Goal: Transaction & Acquisition: Purchase product/service

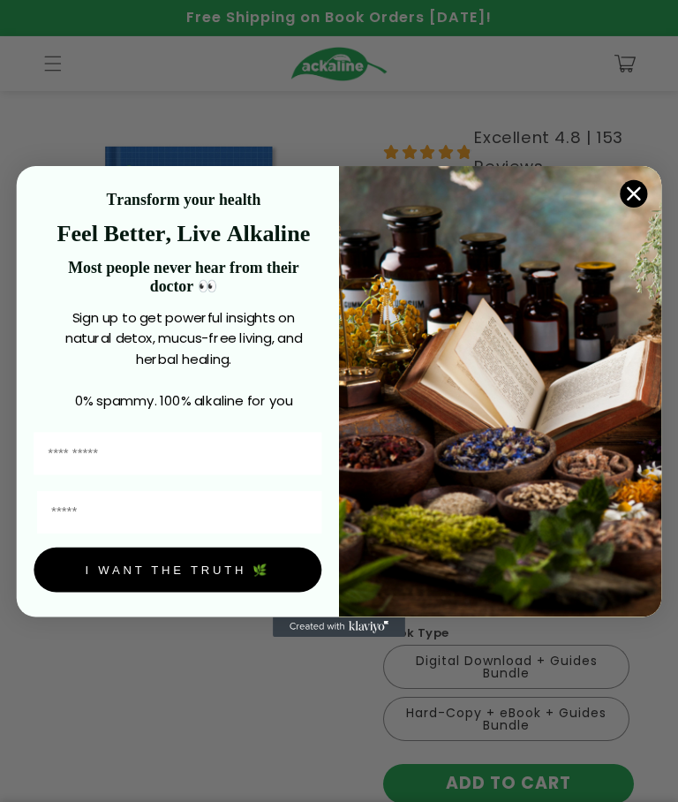
click at [633, 189] on icon "Close dialog" at bounding box center [633, 192] width 11 height 11
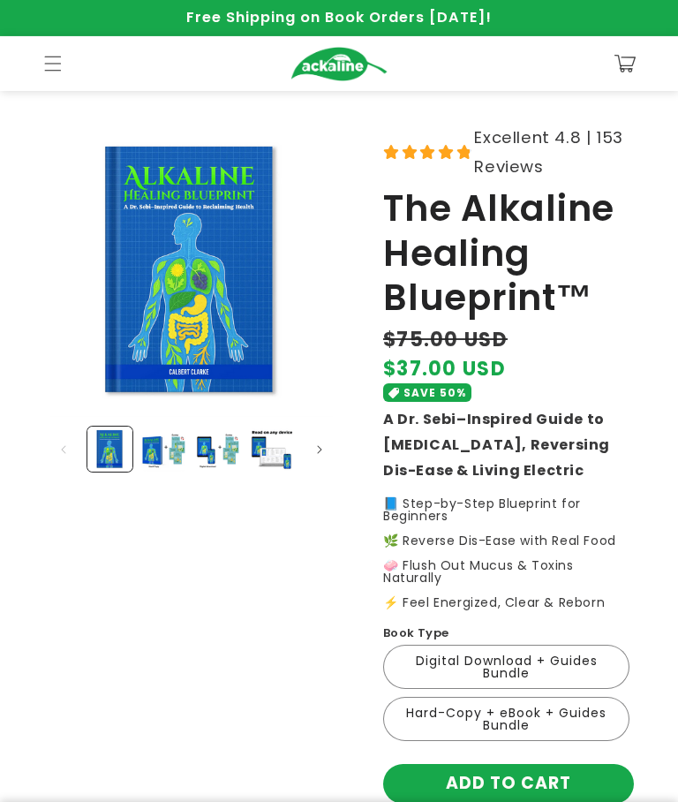
click at [149, 458] on button "Load image 2 in gallery view" at bounding box center [163, 449] width 45 height 45
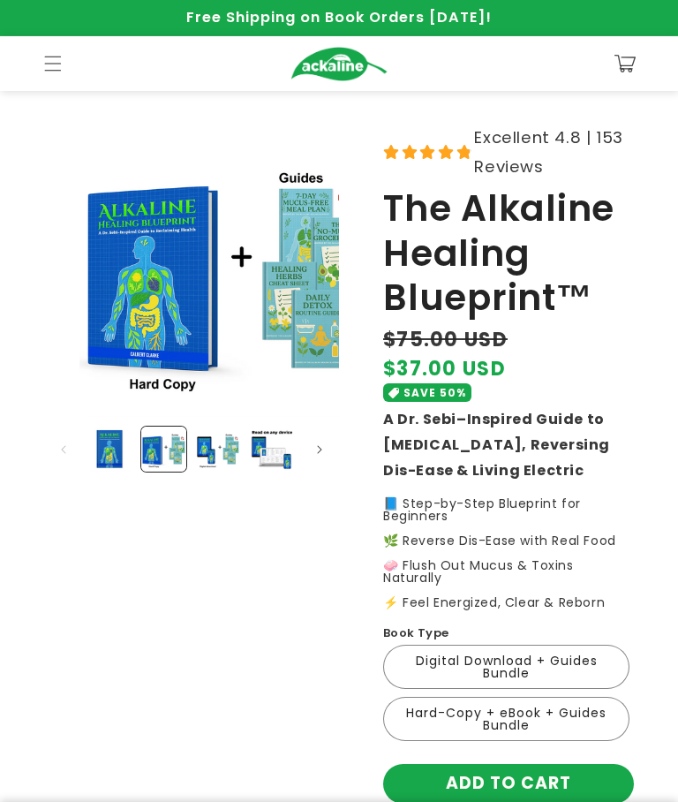
scroll to position [0, 317]
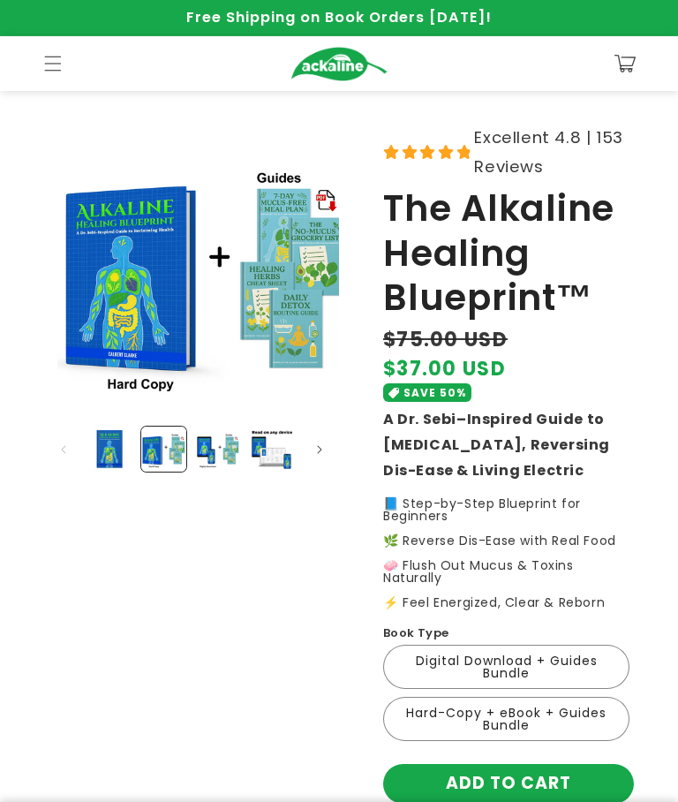
click at [203, 453] on button "Load image 3 in gallery view" at bounding box center [217, 449] width 45 height 45
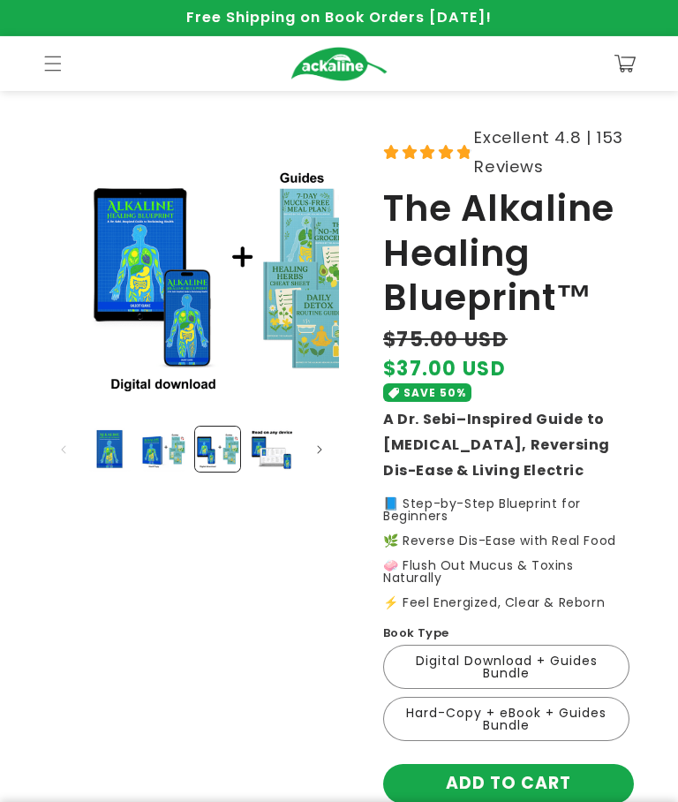
scroll to position [0, 648]
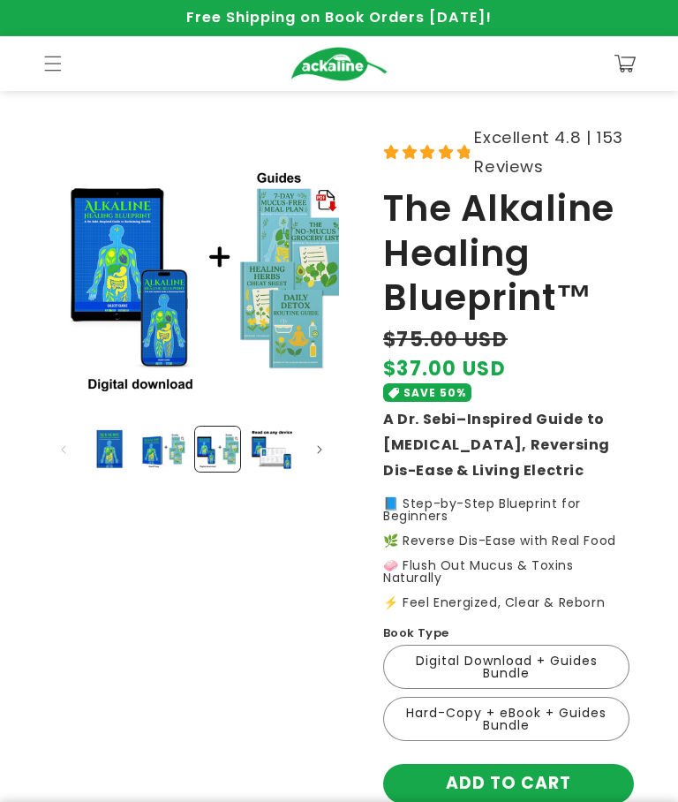
click at [269, 459] on button "Load image 4 in gallery view" at bounding box center [271, 449] width 45 height 45
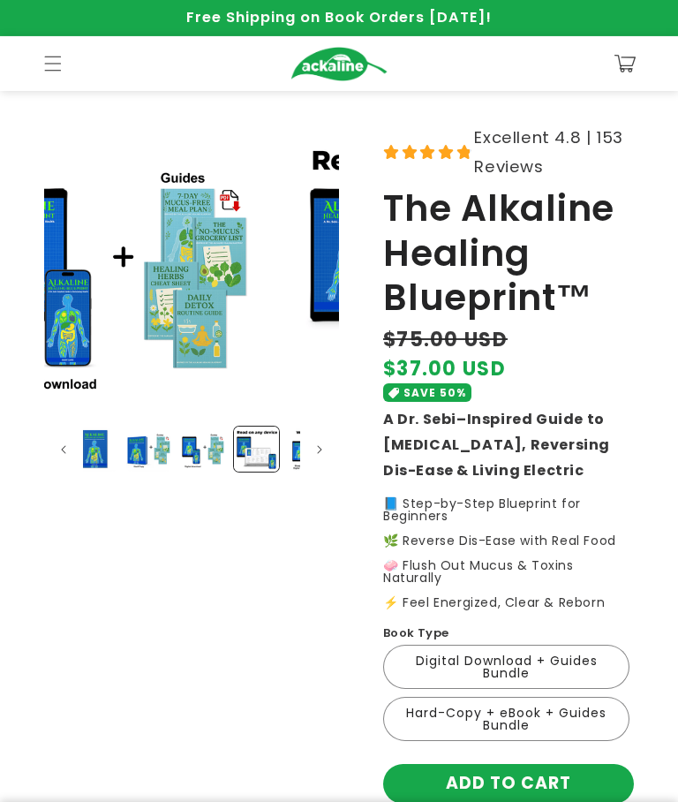
scroll to position [0, 978]
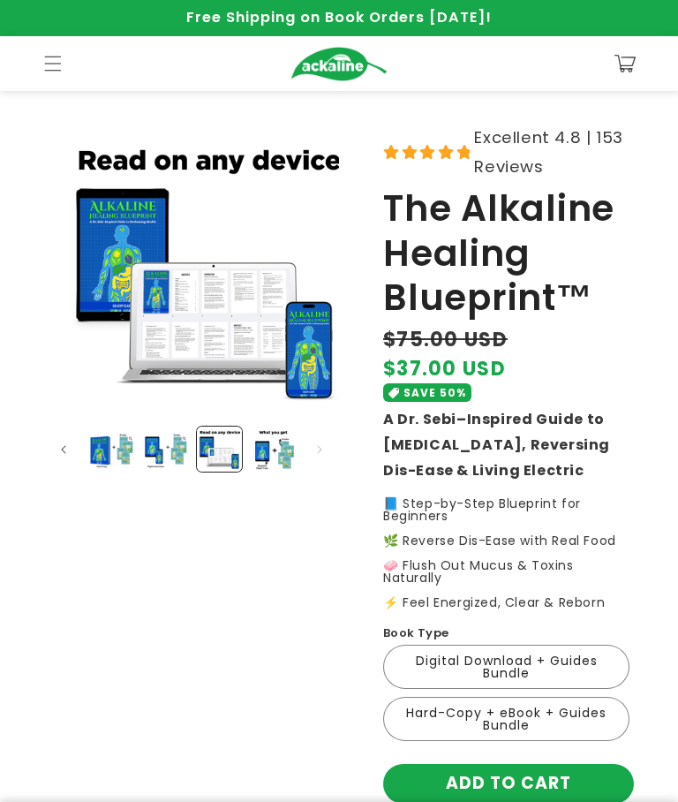
click at [282, 465] on button "Load image 5 in gallery view" at bounding box center [273, 449] width 45 height 45
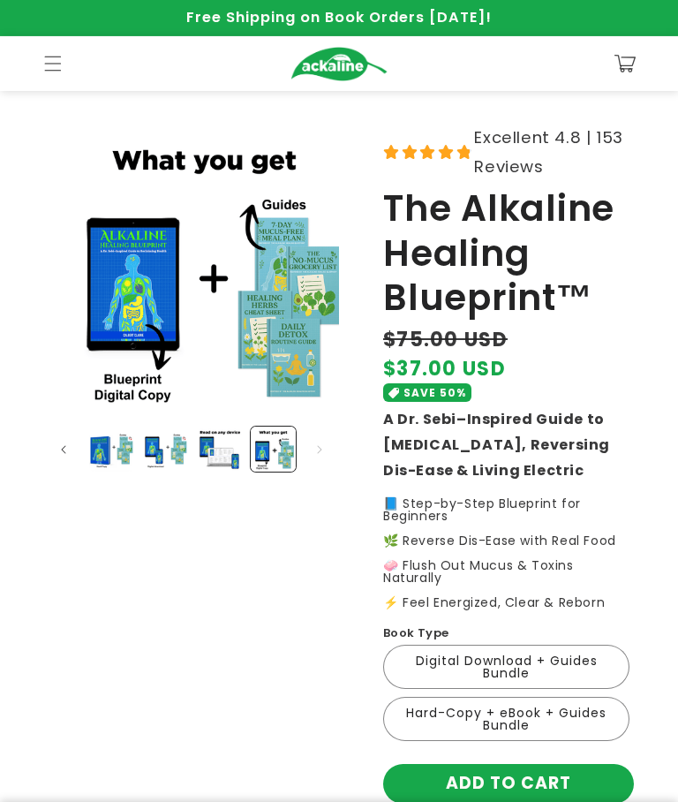
scroll to position [0, 52]
click at [212, 460] on button "Load image 4 in gallery view" at bounding box center [219, 449] width 45 height 45
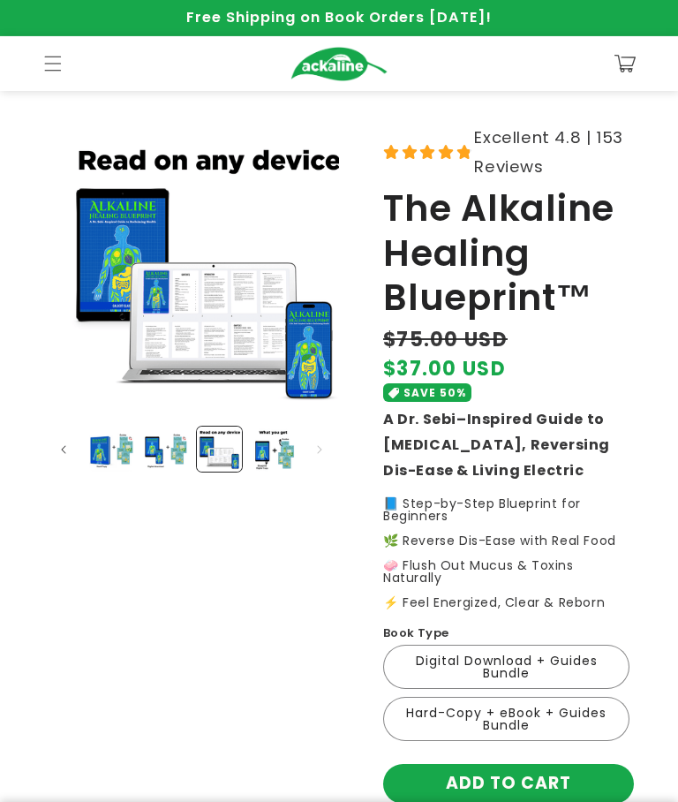
click at [168, 459] on button "Load image 3 in gallery view" at bounding box center [165, 449] width 45 height 45
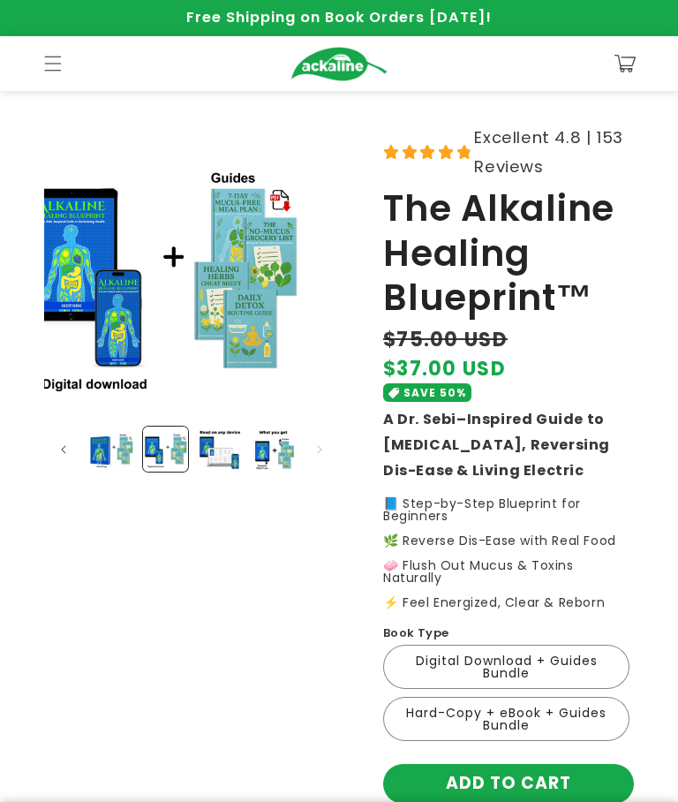
scroll to position [0, 648]
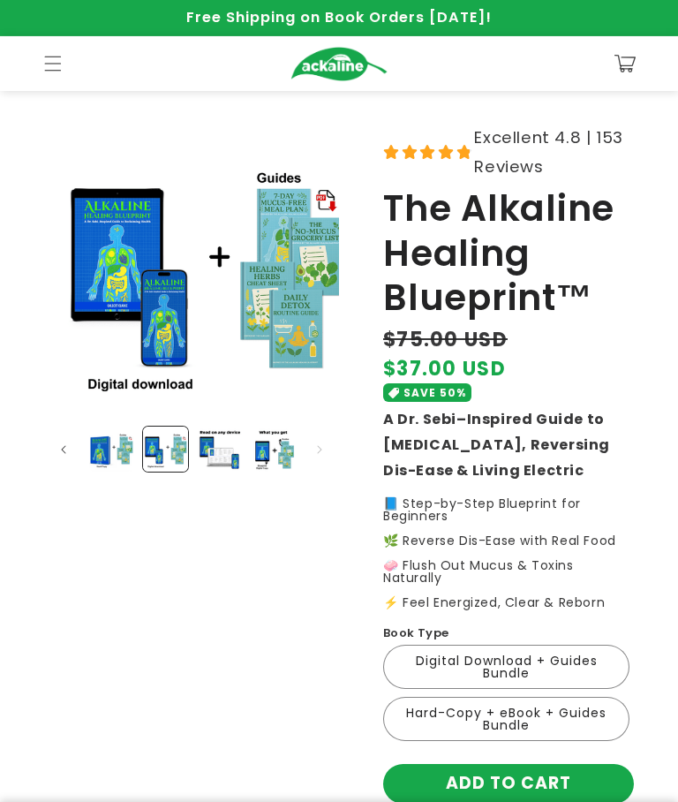
click at [119, 455] on button "Load image 2 in gallery view" at bounding box center [111, 449] width 45 height 45
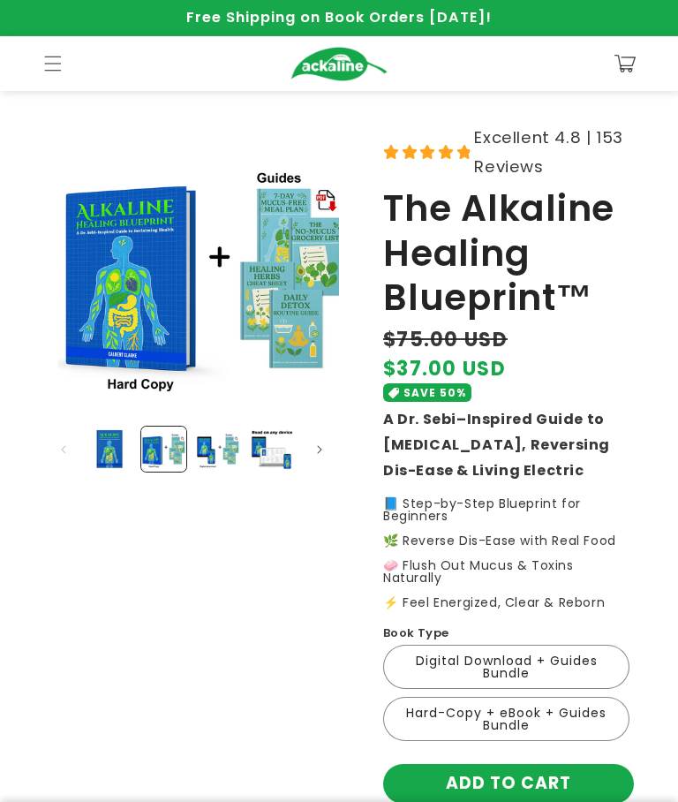
scroll to position [0, 0]
click at [111, 451] on button "Load image 1 in gallery view" at bounding box center [109, 449] width 45 height 45
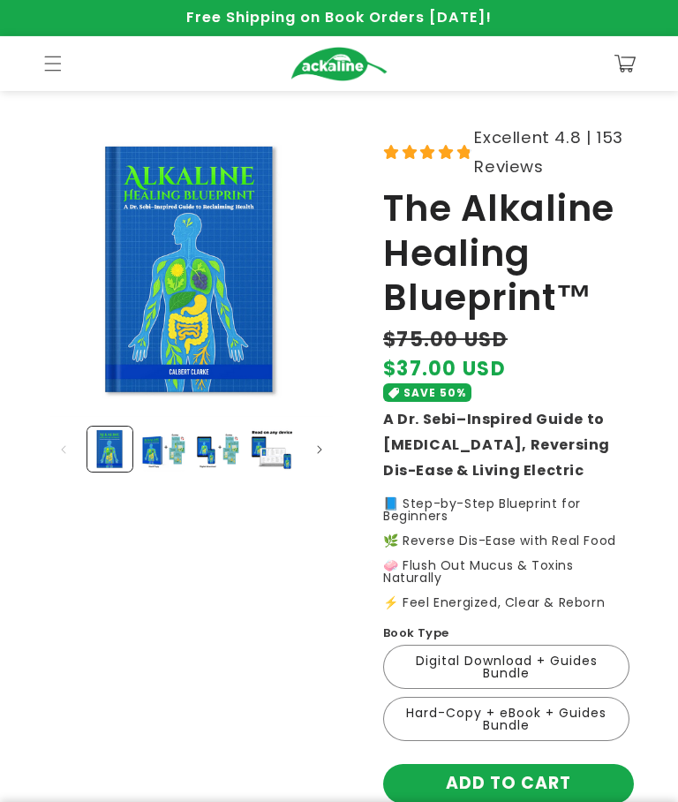
click at [155, 454] on button "Load image 2 in gallery view" at bounding box center [163, 449] width 45 height 45
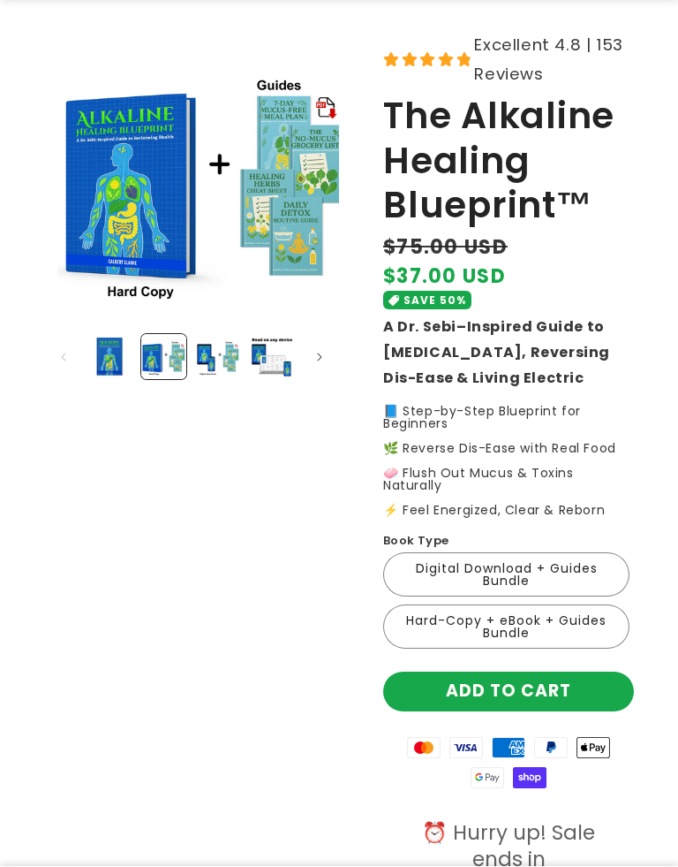
scroll to position [95, 0]
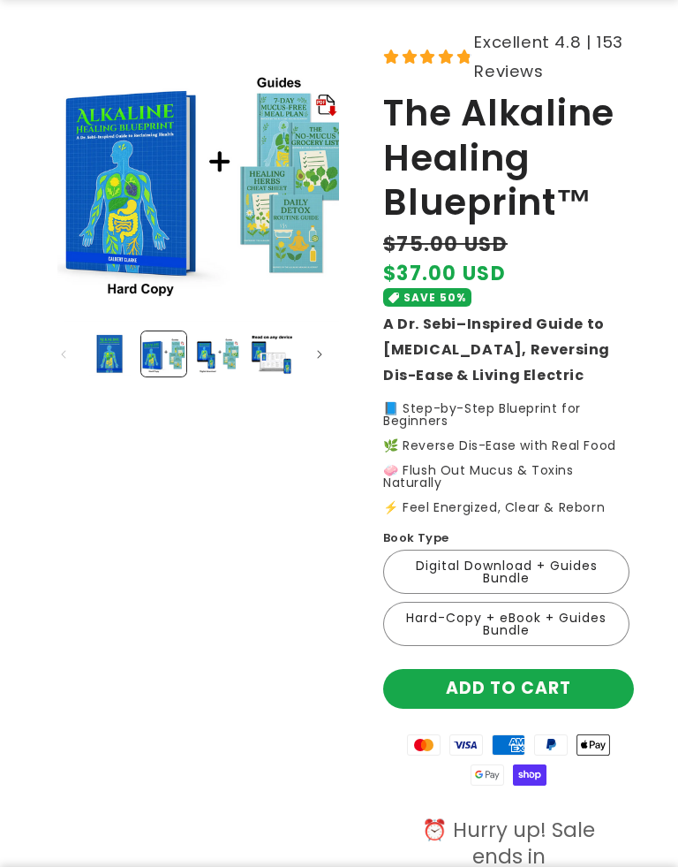
click at [446, 603] on label "Hard-Copy + eBook + Guides Bundle Variant sold out or unavailable" at bounding box center [506, 624] width 246 height 44
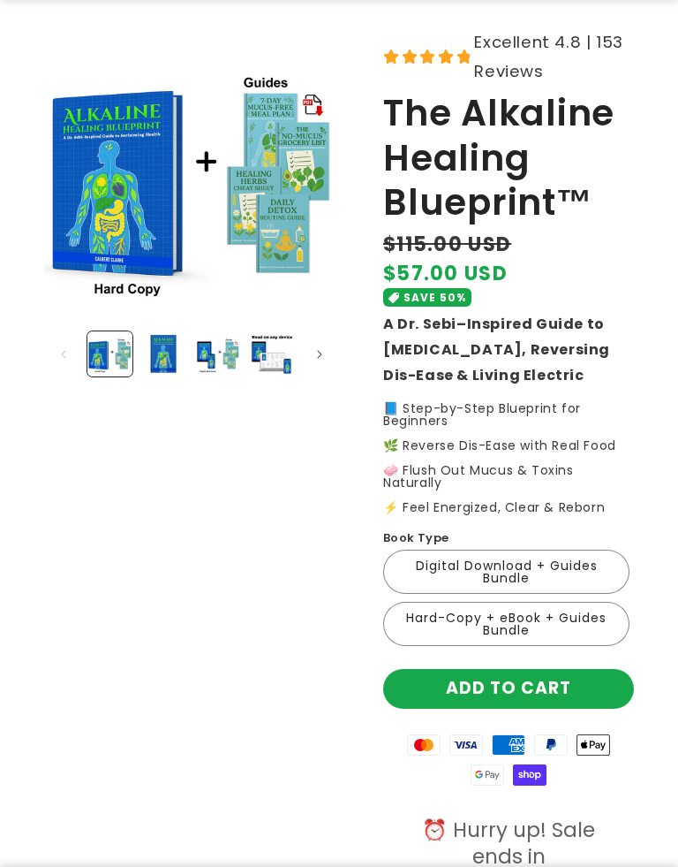
click at [439, 570] on label "Digital Download + Guides Bundle Variant sold out or unavailable" at bounding box center [506, 572] width 246 height 44
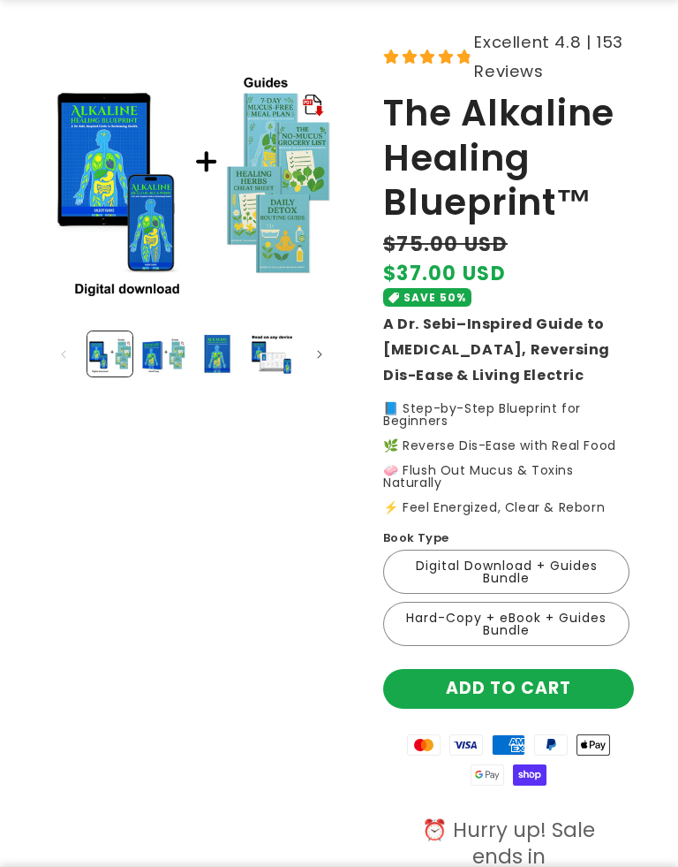
click at [429, 602] on label "Hard-Copy + eBook + Guides Bundle Variant sold out or unavailable" at bounding box center [506, 624] width 246 height 44
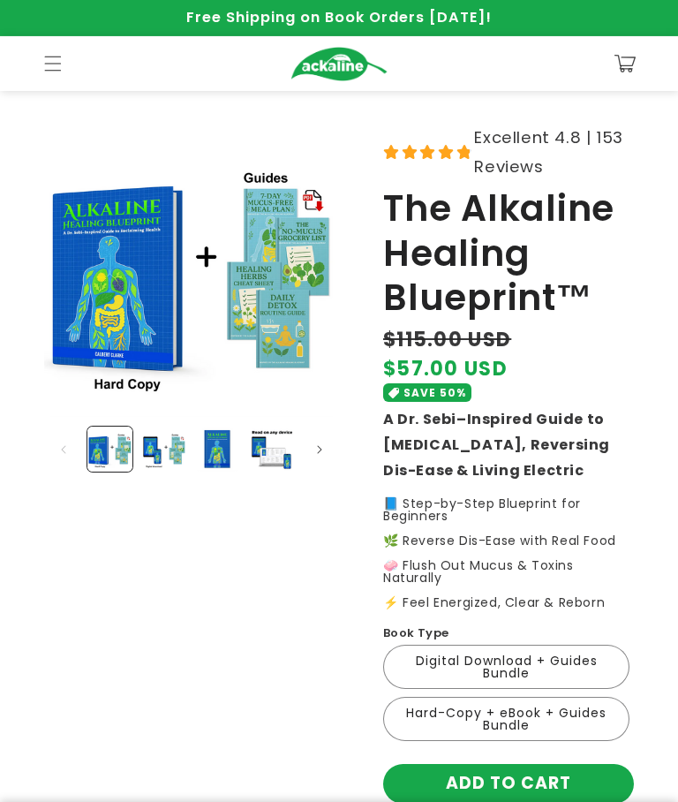
click at [55, 63] on icon "Menu" at bounding box center [53, 64] width 18 height 18
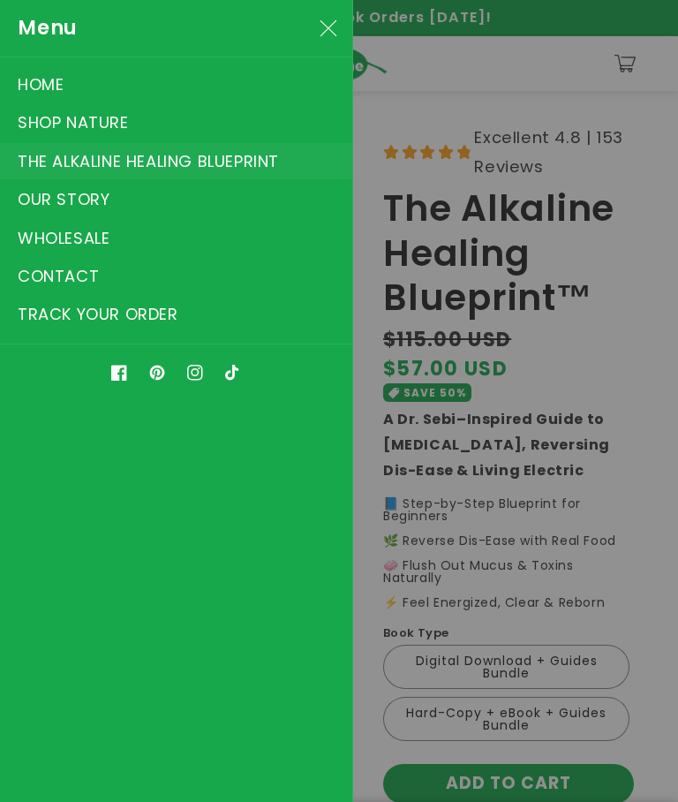
click at [57, 165] on link "THE ALKALINE HEALING BLUEPRINT" at bounding box center [176, 161] width 352 height 36
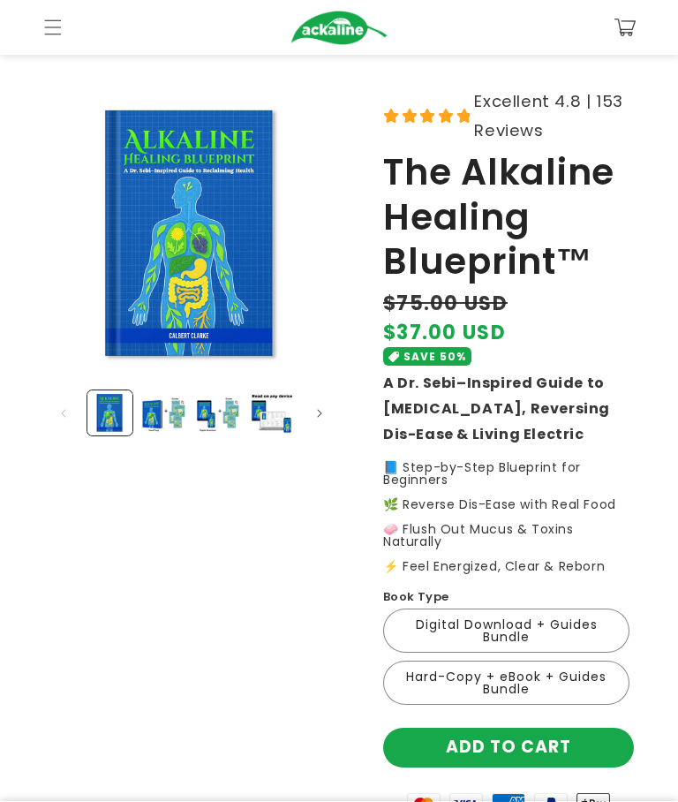
scroll to position [33, 0]
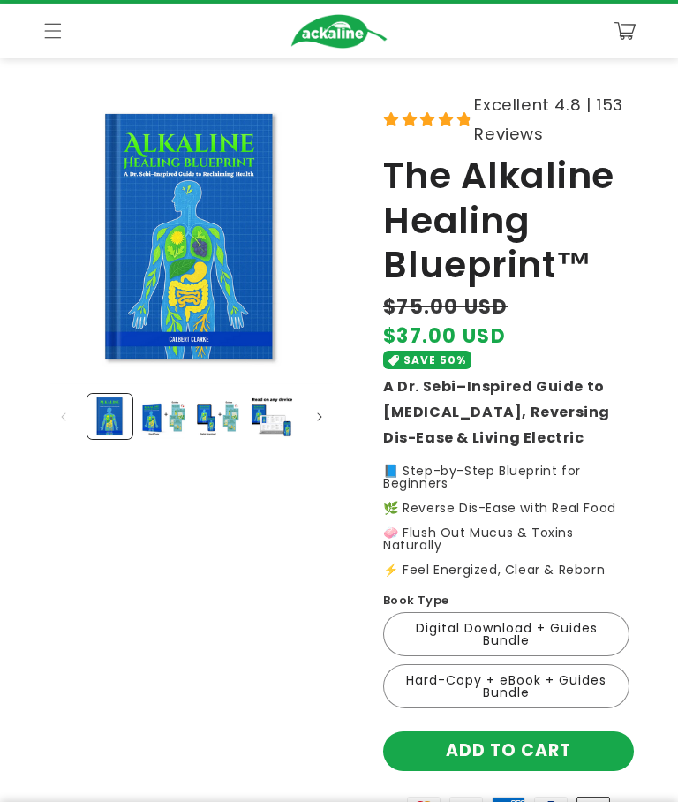
click at [170, 431] on button "Load image 2 in gallery view" at bounding box center [163, 416] width 45 height 45
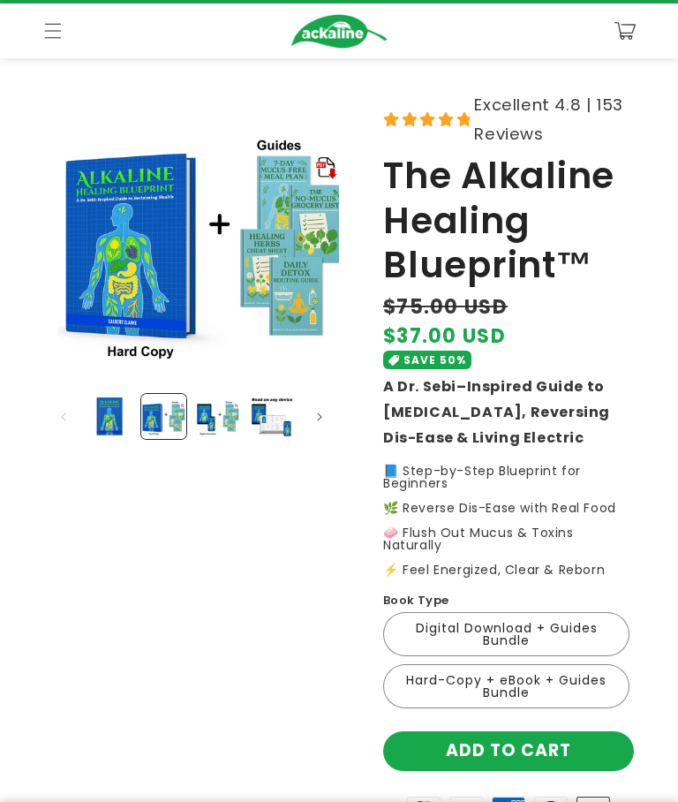
scroll to position [32, 0]
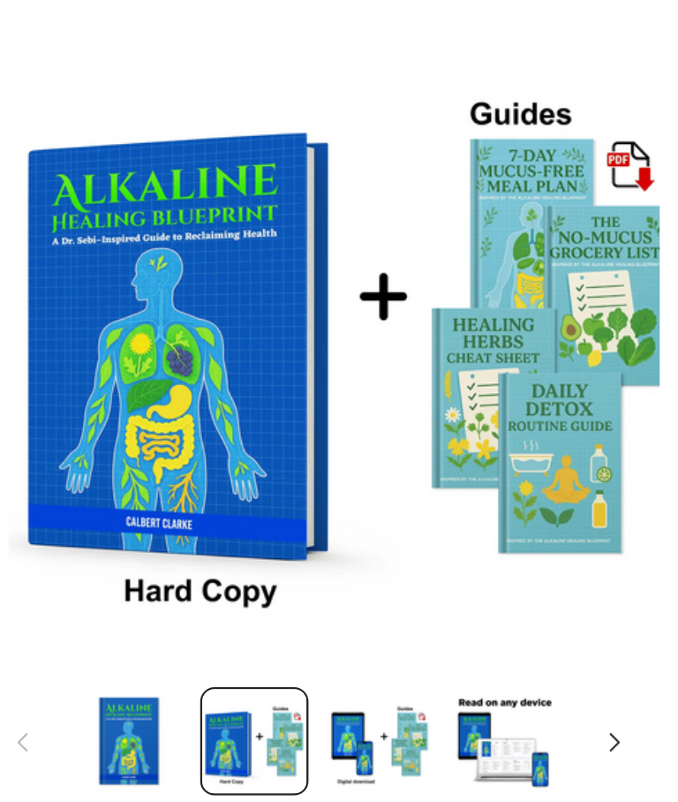
click at [266, 91] on img "Gallery Viewer" at bounding box center [204, 238] width 295 height 295
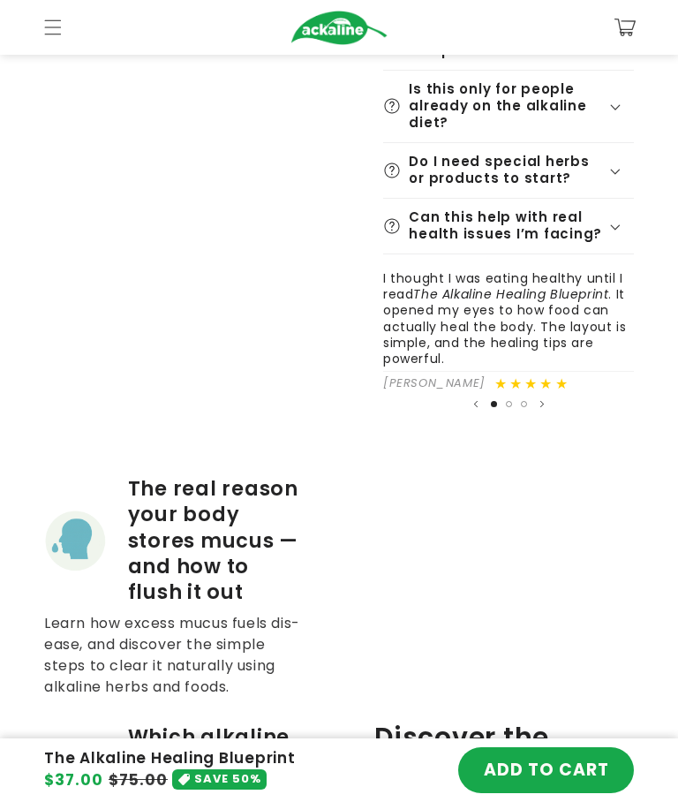
scroll to position [1027, 0]
